Goal: Task Accomplishment & Management: Manage account settings

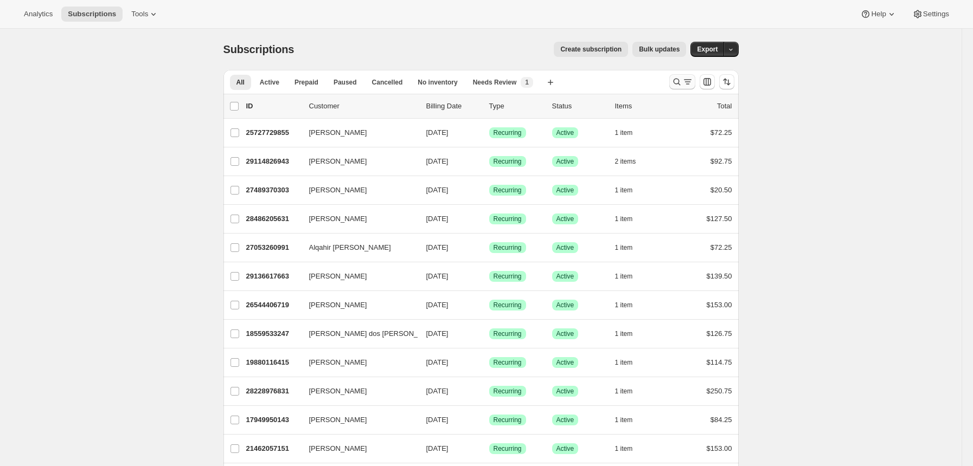
click at [674, 82] on icon "Search and filter results" at bounding box center [677, 81] width 11 height 11
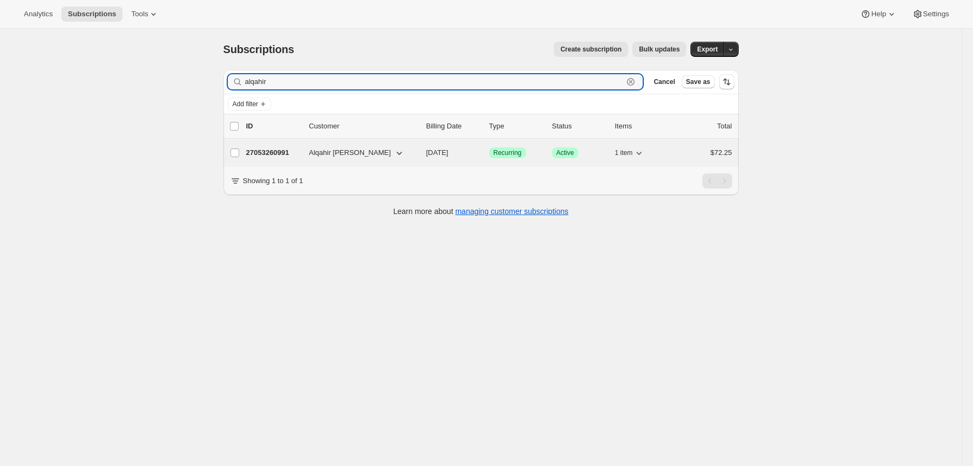
type input "alqahir"
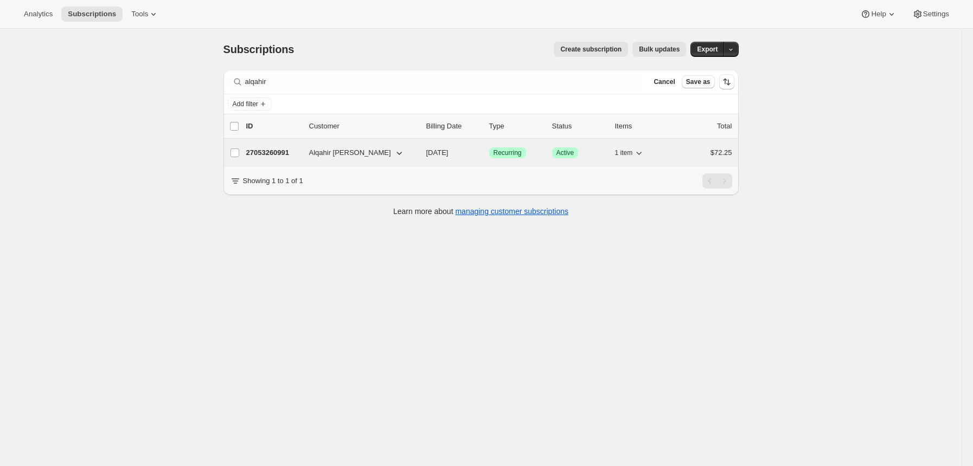
click at [266, 152] on p "27053260991" at bounding box center [273, 153] width 54 height 11
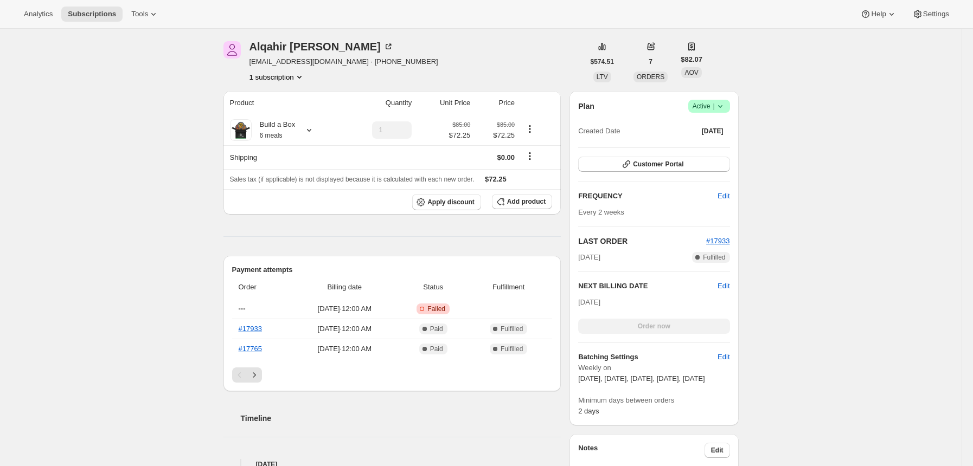
scroll to position [144, 0]
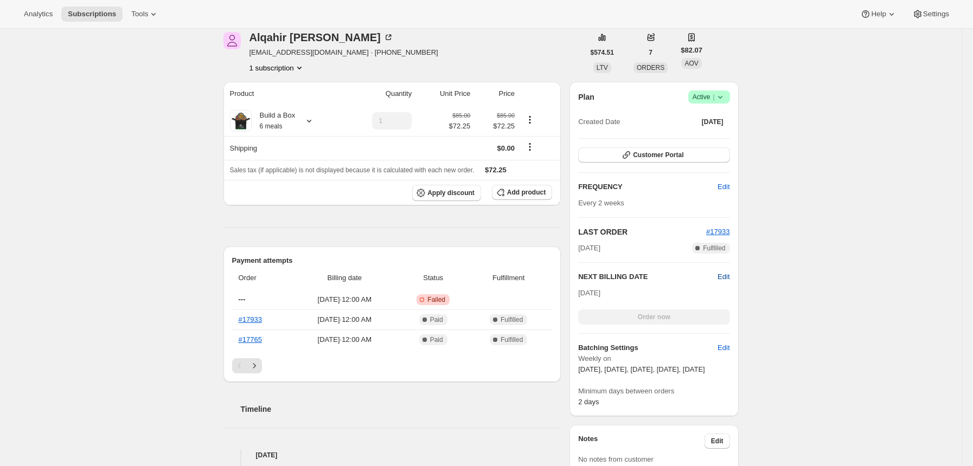
click at [728, 277] on span "Edit" at bounding box center [724, 277] width 12 height 11
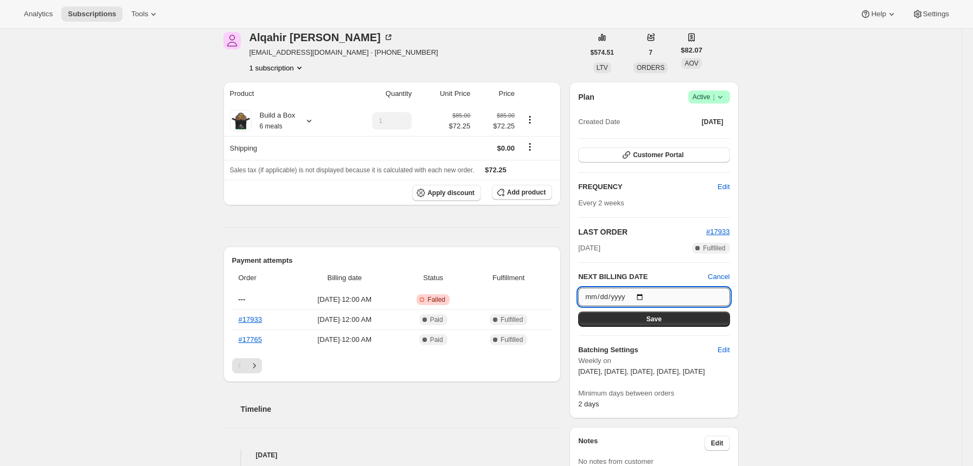
click at [648, 297] on input "[DATE]" at bounding box center [653, 297] width 151 height 18
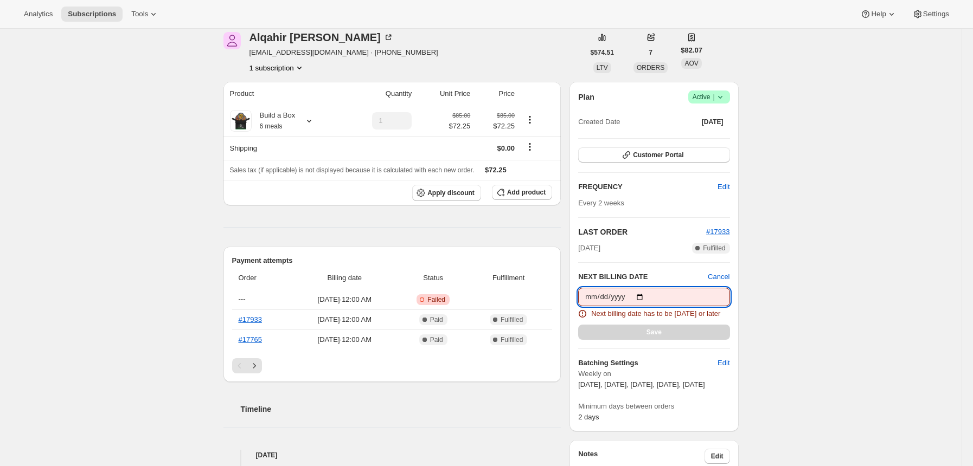
click at [648, 297] on input "[DATE]" at bounding box center [653, 297] width 151 height 18
click at [641, 319] on span "Next billing date has to be [DATE] or later" at bounding box center [655, 314] width 129 height 11
click at [645, 298] on input "[DATE]" at bounding box center [653, 297] width 151 height 18
type input "[DATE]"
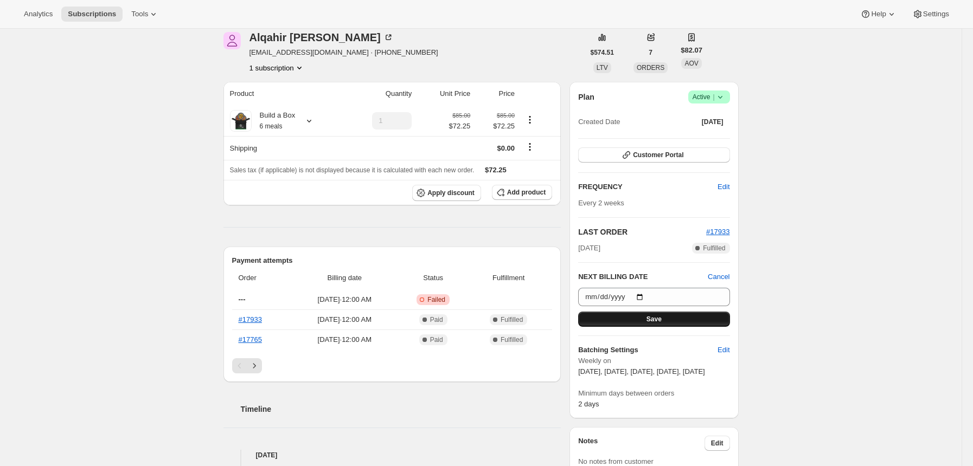
click at [640, 317] on button "Save" at bounding box center [653, 319] width 151 height 15
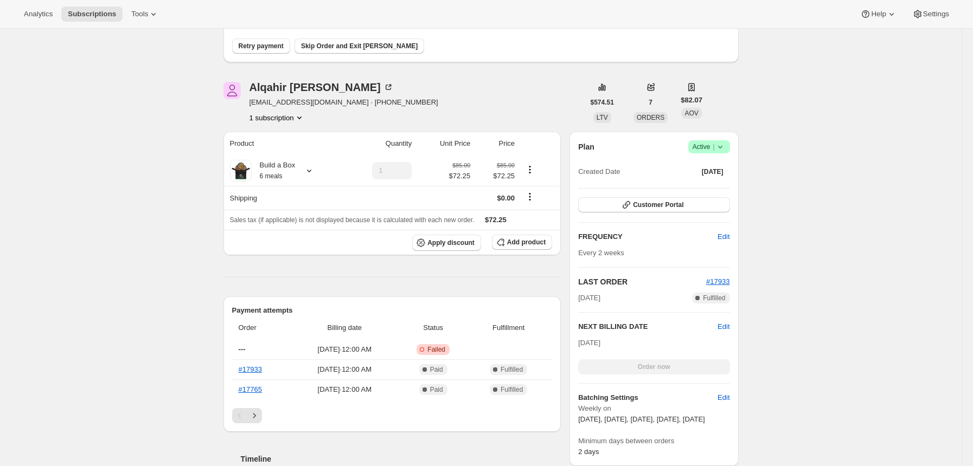
scroll to position [0, 0]
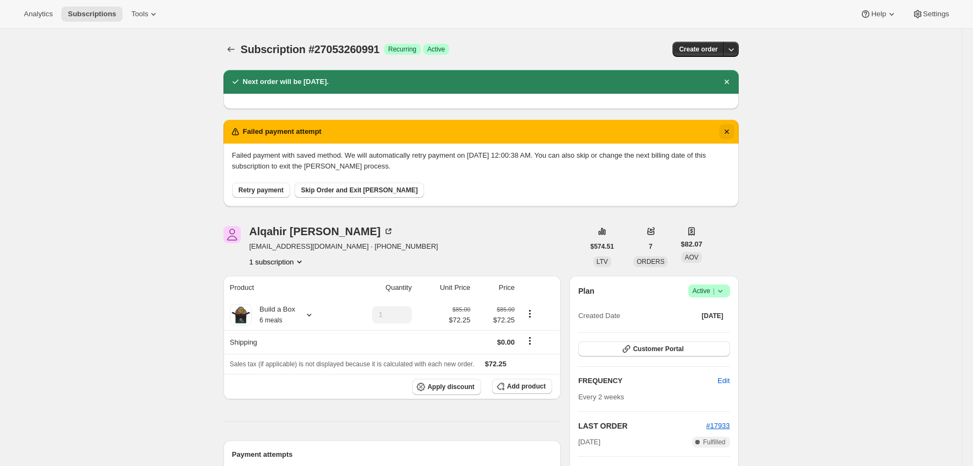
click at [726, 131] on icon "Dismiss notification" at bounding box center [726, 131] width 11 height 11
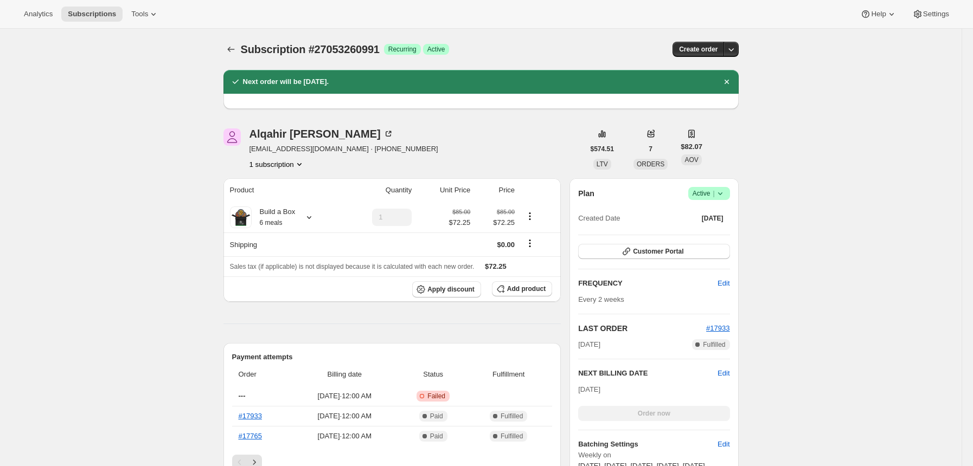
scroll to position [144, 0]
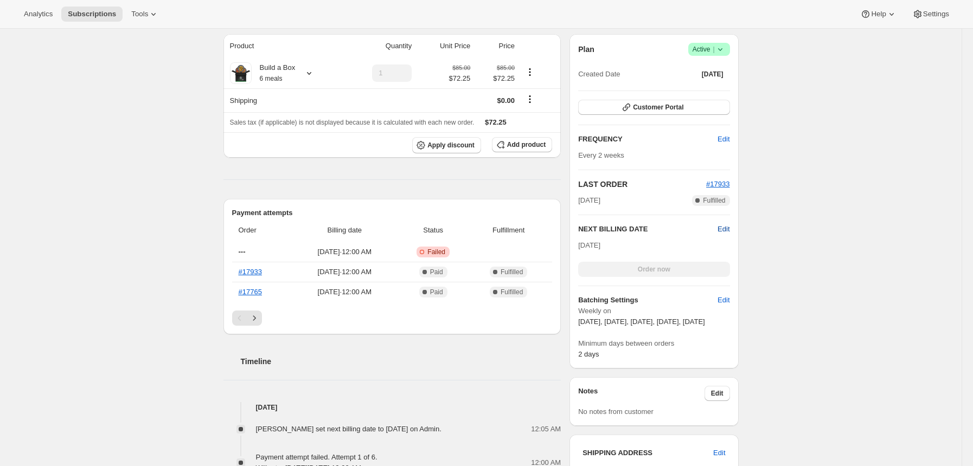
click at [730, 230] on span "Edit" at bounding box center [724, 229] width 12 height 11
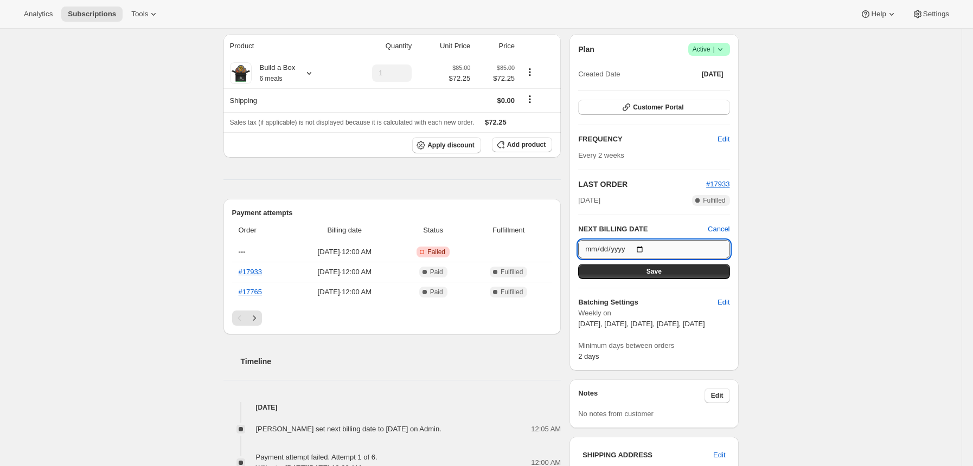
click at [645, 252] on input "[DATE]" at bounding box center [653, 249] width 151 height 18
type input "[DATE]"
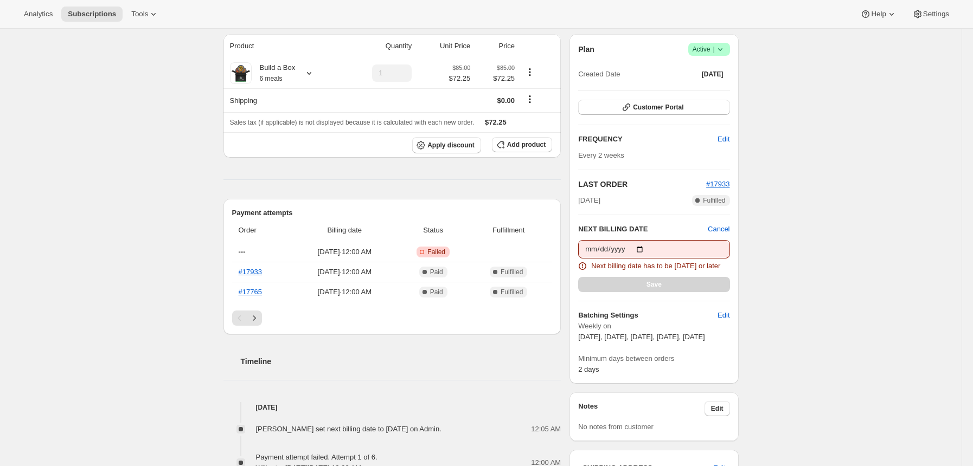
click at [661, 291] on div "Save" at bounding box center [653, 284] width 151 height 15
click at [649, 254] on input "[DATE]" at bounding box center [653, 249] width 151 height 18
click at [688, 228] on h2 "NEXT BILLING DATE" at bounding box center [643, 229] width 130 height 11
click at [786, 251] on div "Subscription #27053260991. This page is ready Subscription #27053260991 Success…" at bounding box center [481, 463] width 962 height 1158
click at [849, 219] on div "Subscription #27053260991. This page is ready Subscription #27053260991 Success…" at bounding box center [481, 463] width 962 height 1158
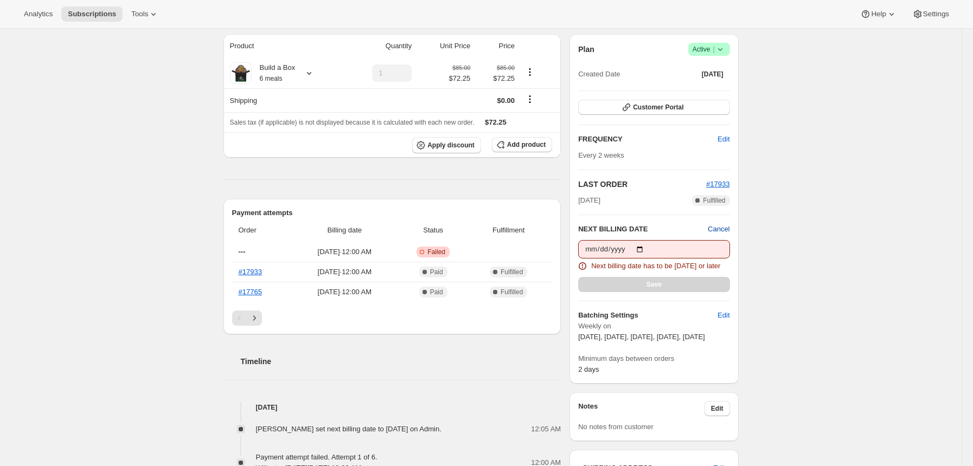
click at [722, 228] on span "Cancel" at bounding box center [719, 229] width 22 height 11
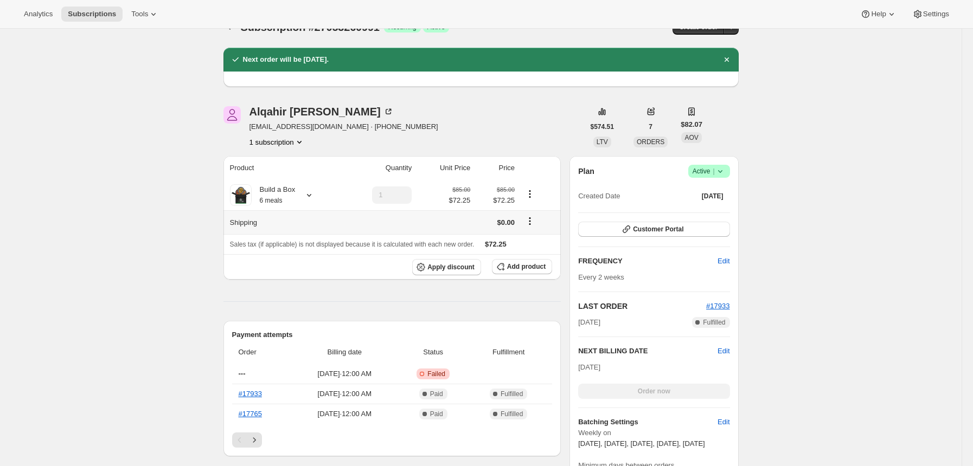
scroll to position [0, 0]
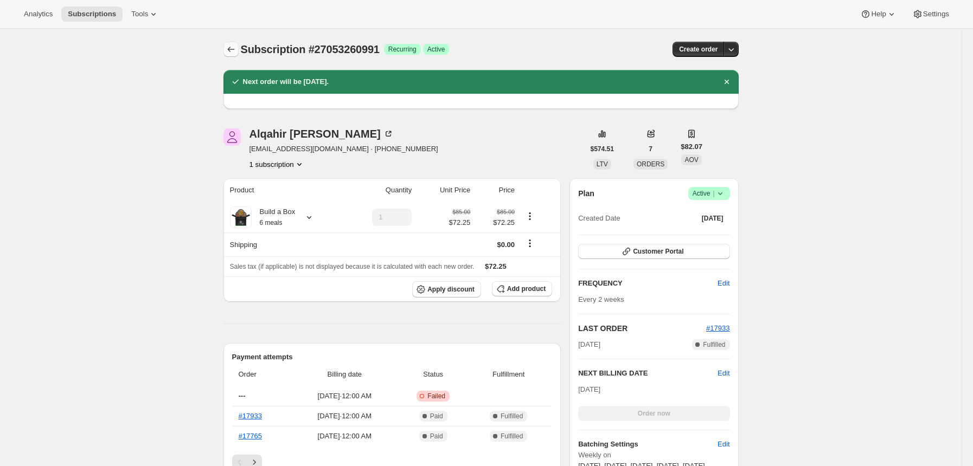
click at [236, 47] on icon "Subscriptions" at bounding box center [231, 49] width 11 height 11
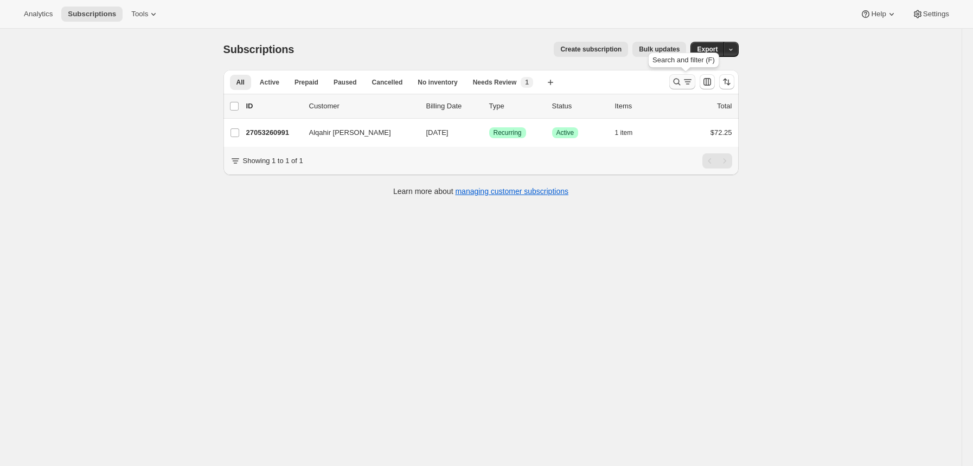
click at [681, 80] on icon "Search and filter results" at bounding box center [677, 81] width 11 height 11
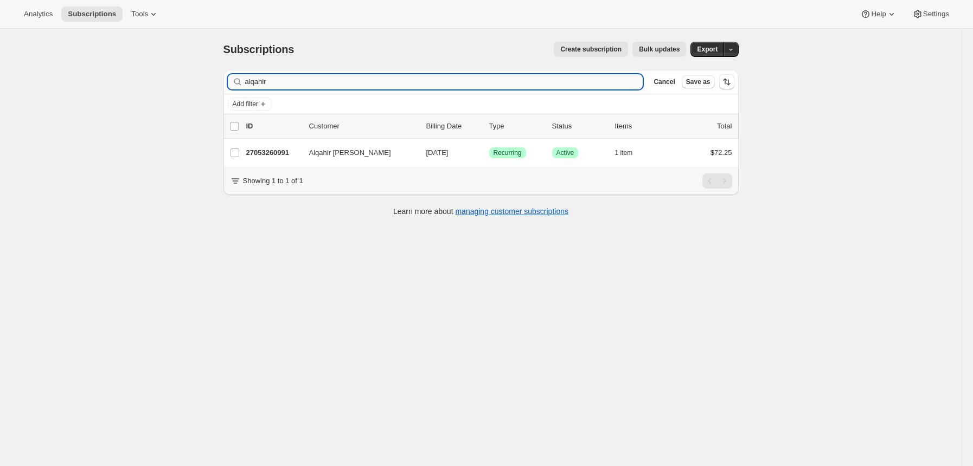
click at [554, 85] on input "alqahir" at bounding box center [444, 81] width 398 height 15
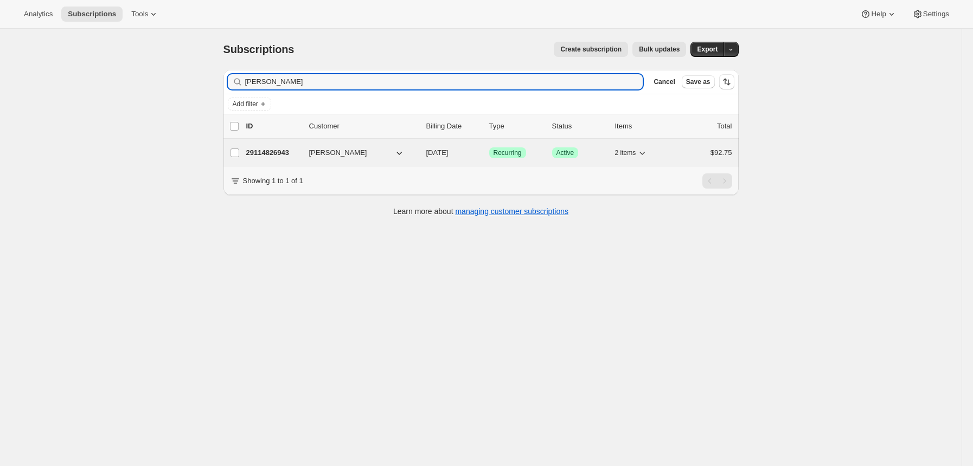
type input "[PERSON_NAME]"
click at [268, 156] on p "29114826943" at bounding box center [273, 153] width 54 height 11
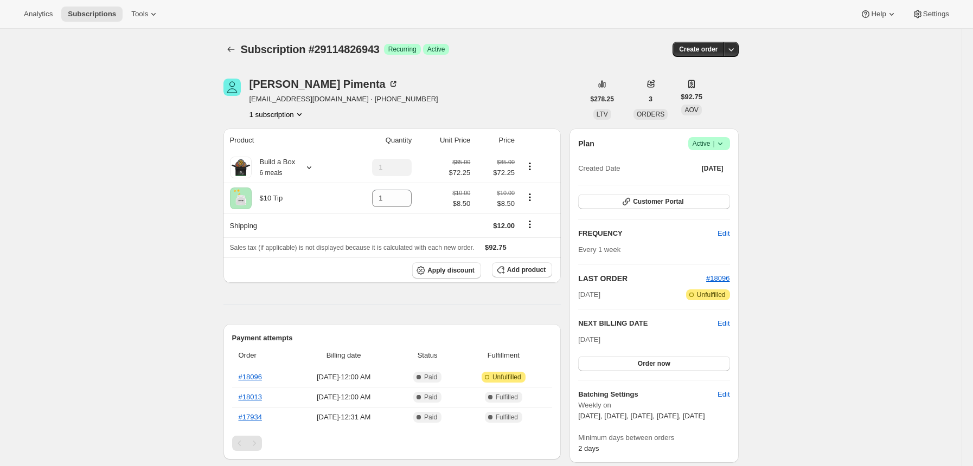
click at [720, 149] on span "Success Active |" at bounding box center [709, 143] width 42 height 13
click at [721, 162] on span "Pause subscription" at bounding box center [708, 165] width 60 height 8
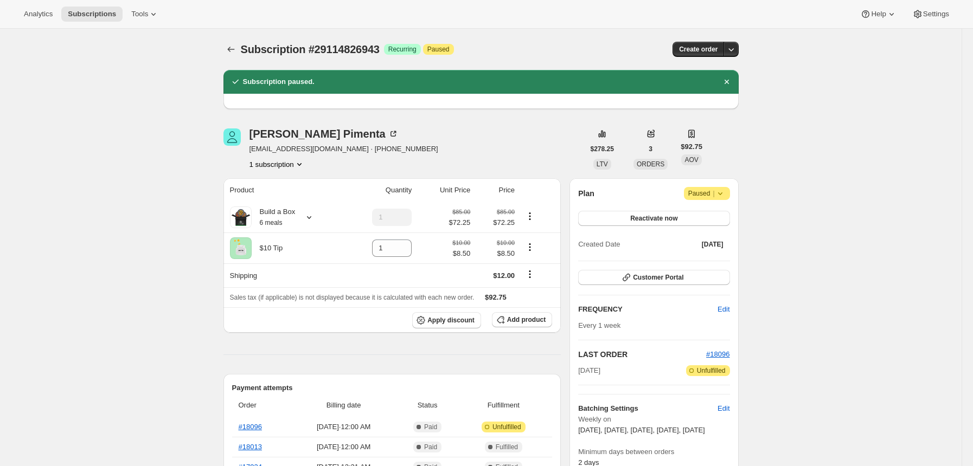
drag, startPoint x: 781, startPoint y: 138, endPoint x: 786, endPoint y: 138, distance: 5.5
click at [232, 43] on button "Subscriptions" at bounding box center [230, 49] width 15 height 15
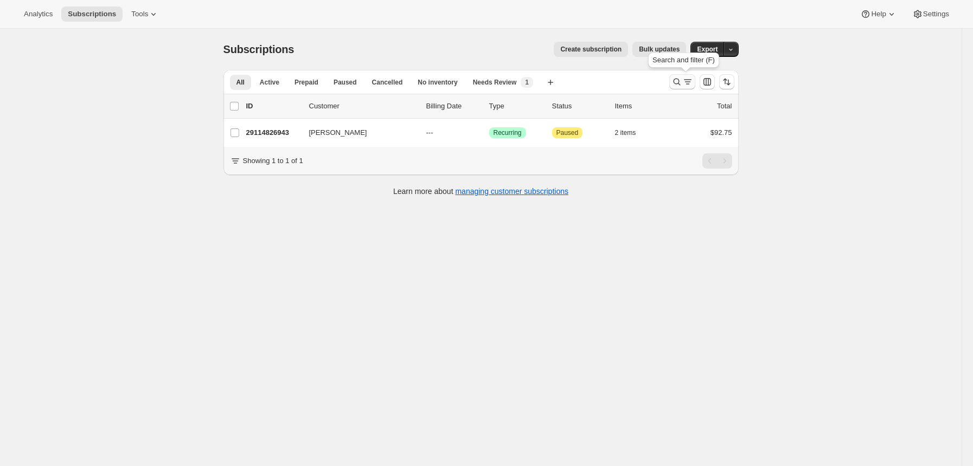
click at [674, 79] on icon "Search and filter results" at bounding box center [677, 81] width 11 height 11
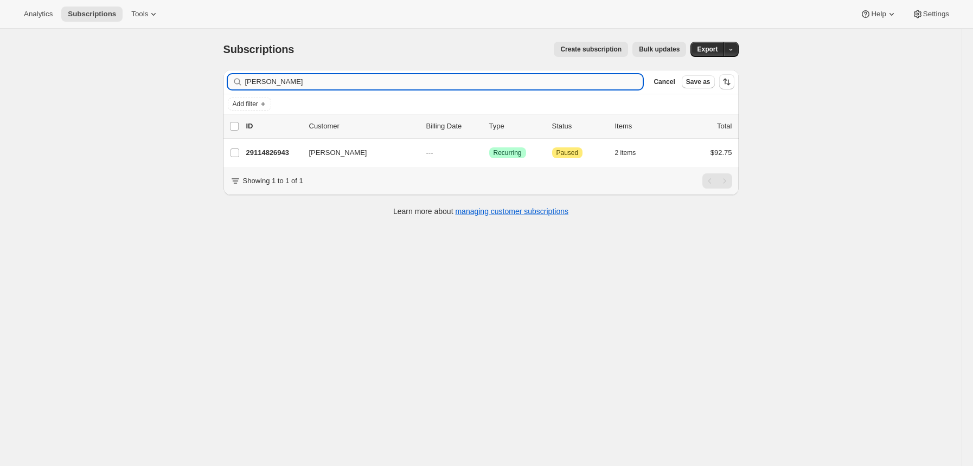
click at [479, 86] on input "[PERSON_NAME]" at bounding box center [444, 81] width 398 height 15
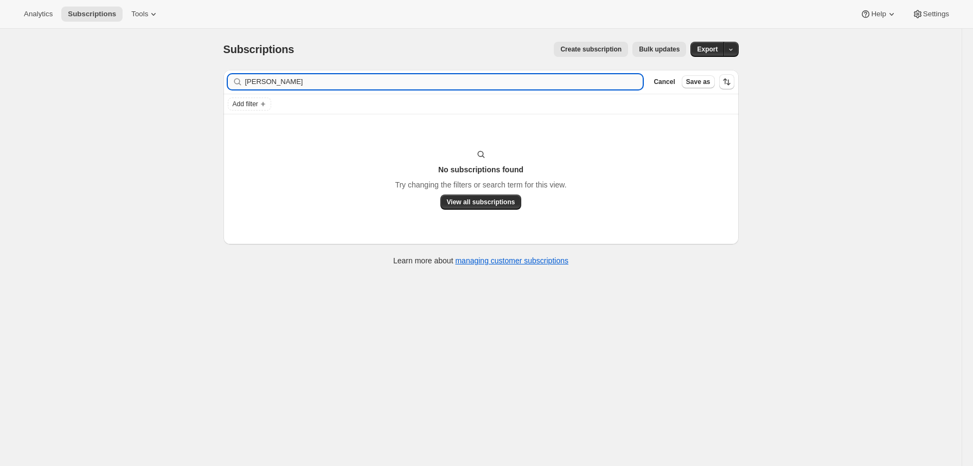
drag, startPoint x: 308, startPoint y: 78, endPoint x: 274, endPoint y: 81, distance: 34.3
click at [274, 81] on input "[PERSON_NAME]" at bounding box center [444, 81] width 398 height 15
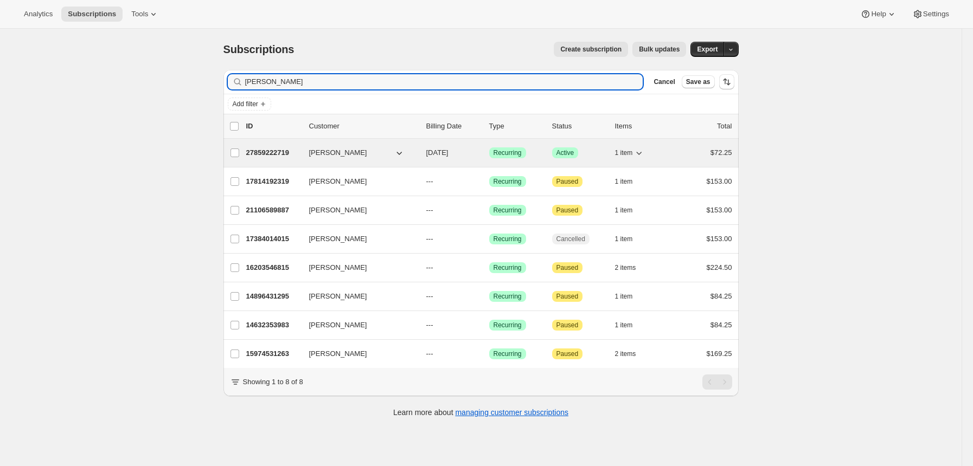
type input "[PERSON_NAME]"
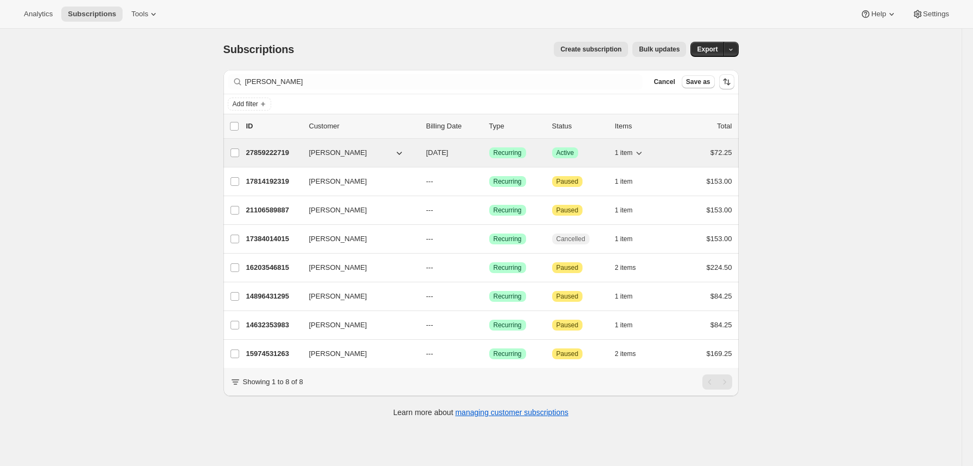
click at [285, 155] on p "27859222719" at bounding box center [273, 153] width 54 height 11
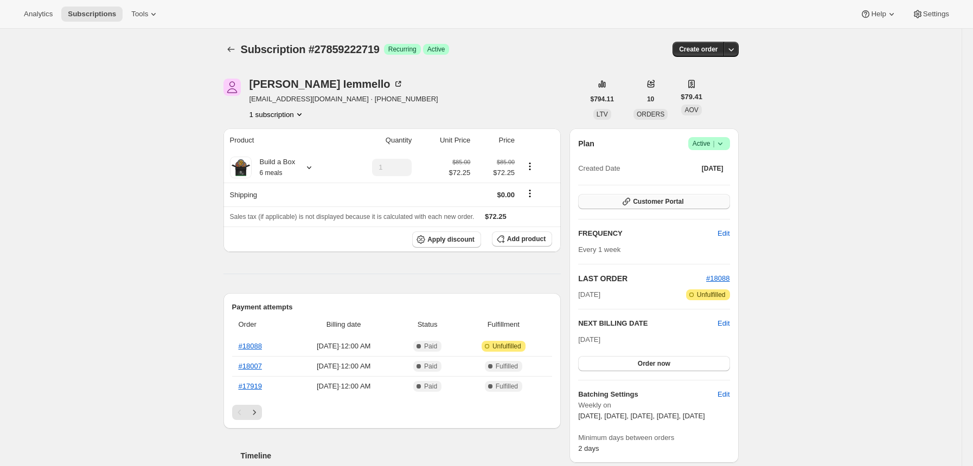
click at [703, 200] on button "Customer Portal" at bounding box center [653, 201] width 151 height 15
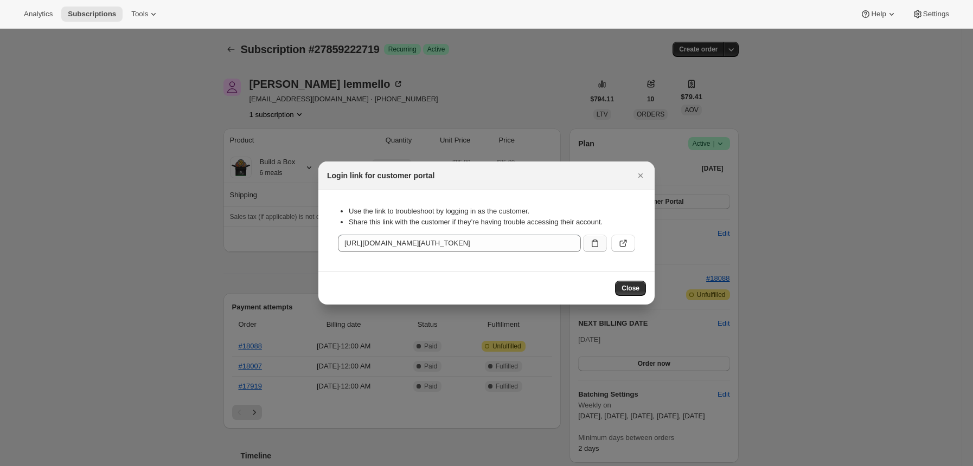
click at [586, 245] on button ":rt8:" at bounding box center [595, 243] width 24 height 17
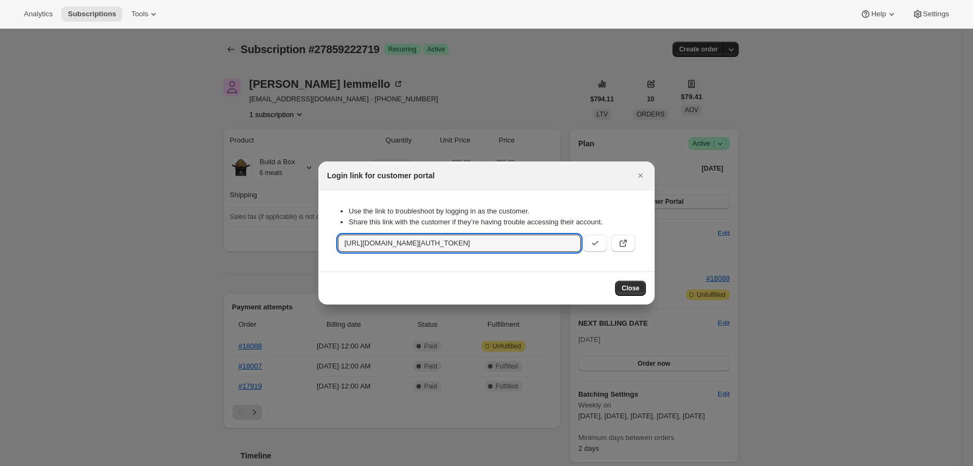
click at [448, 93] on div at bounding box center [486, 233] width 973 height 466
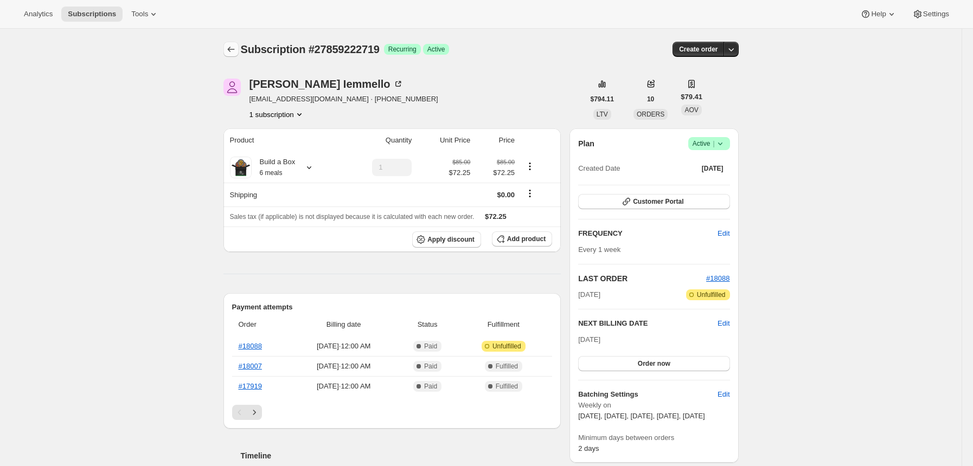
click at [235, 43] on button "Subscriptions" at bounding box center [230, 49] width 15 height 15
